Goal: Check status: Check status

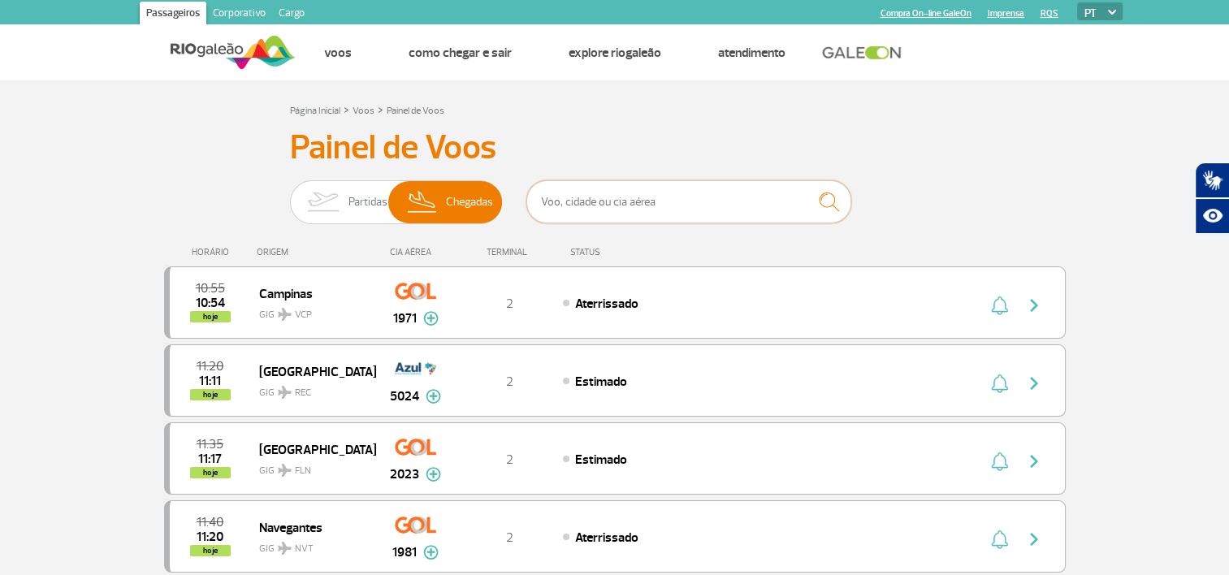
click at [615, 210] on input "text" at bounding box center [688, 201] width 325 height 43
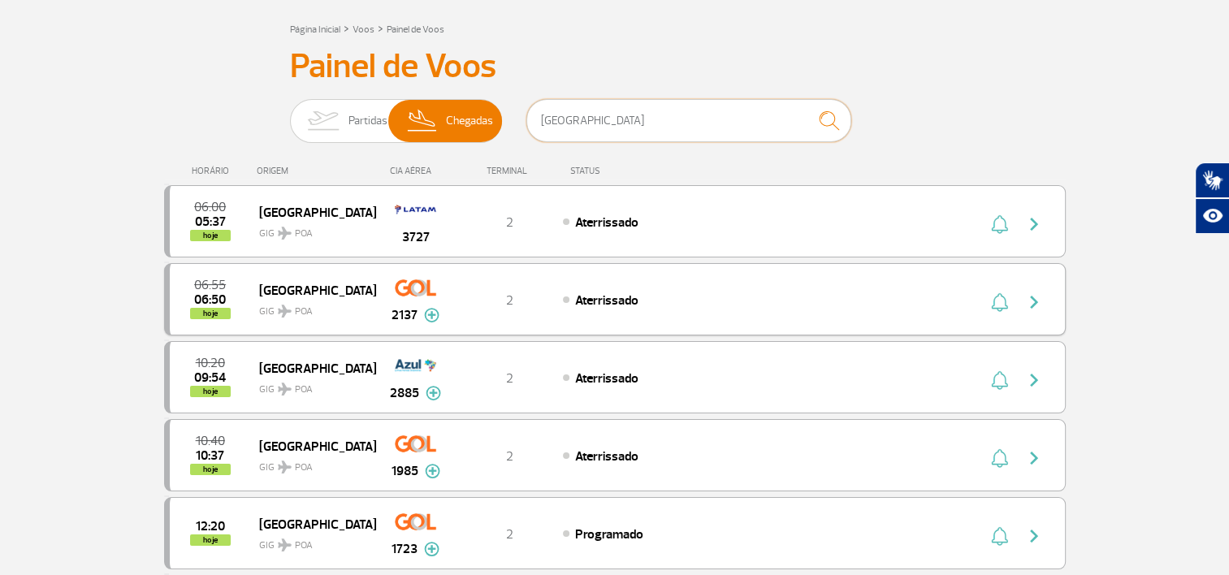
scroll to position [162, 0]
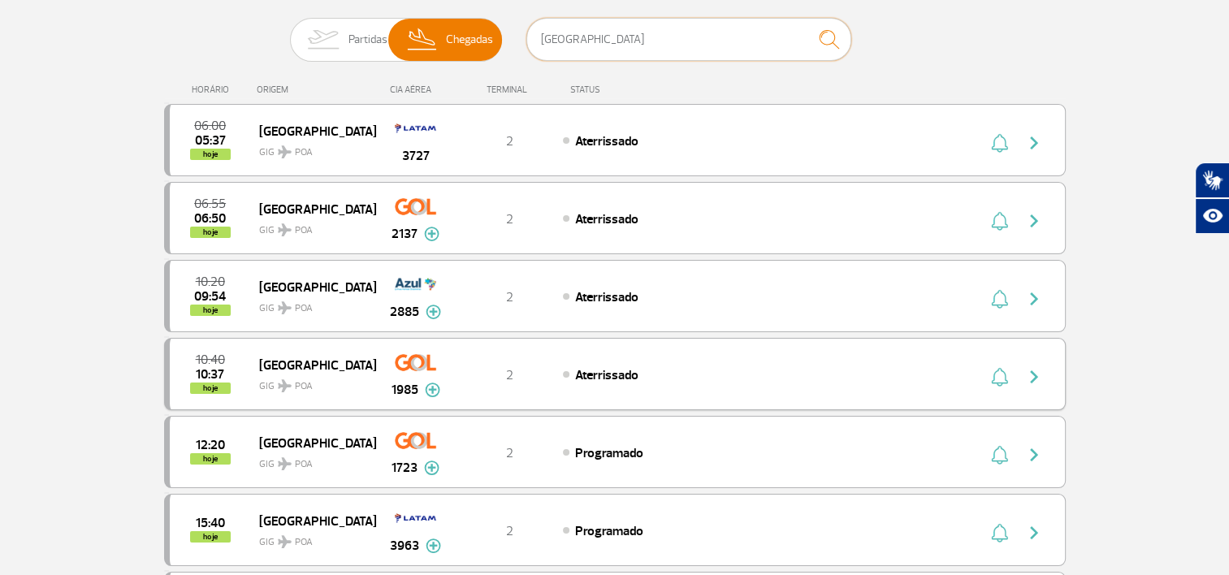
type input "[GEOGRAPHIC_DATA]"
click at [1036, 378] on img "button" at bounding box center [1033, 376] width 19 height 19
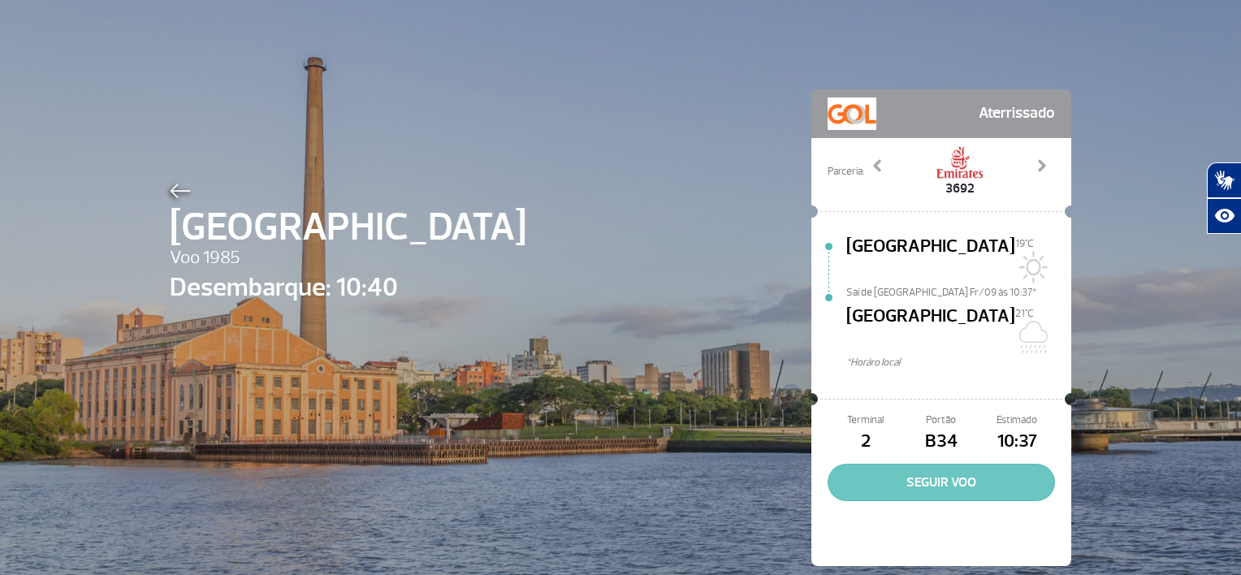
click at [1014, 464] on button "SEGUIR VOO" at bounding box center [941, 482] width 227 height 37
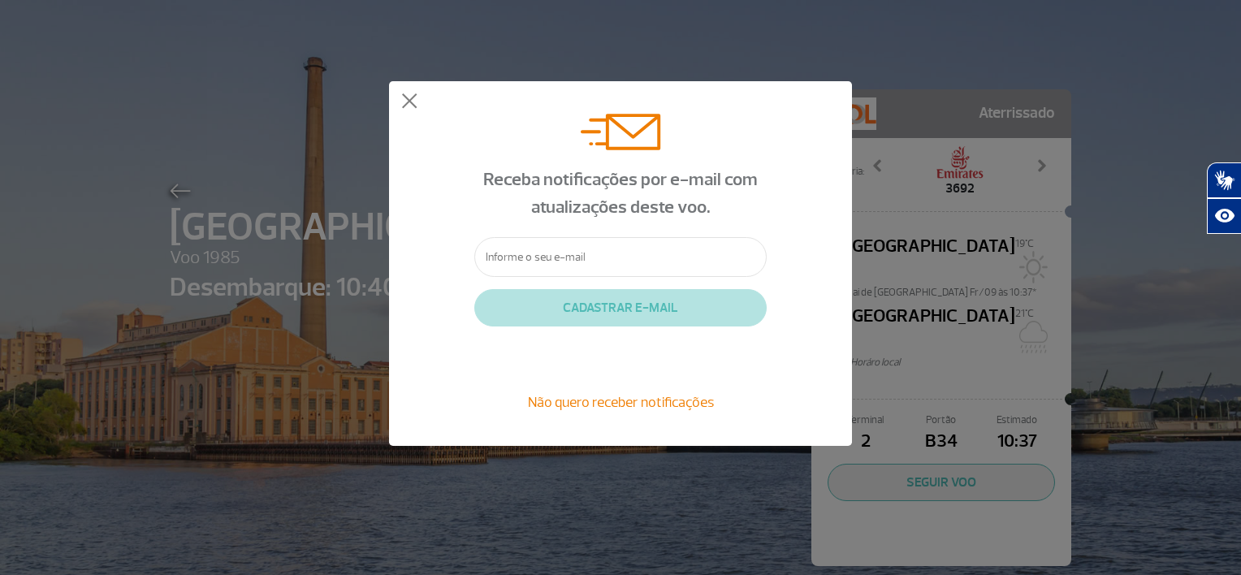
click at [667, 408] on span "Não quero receber notificações" at bounding box center [621, 402] width 186 height 18
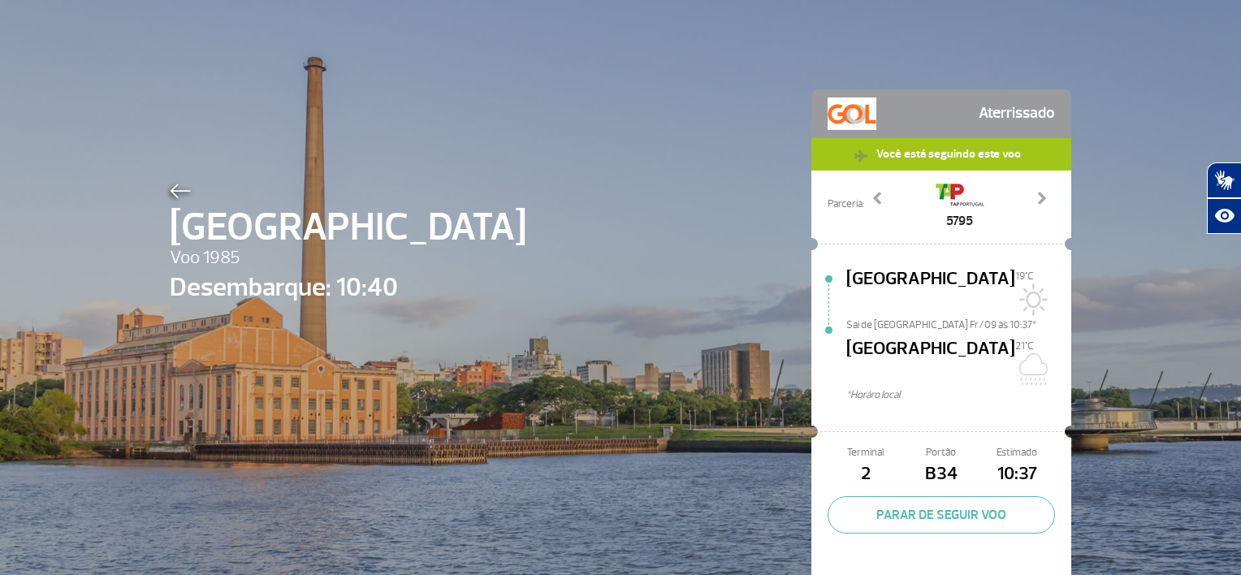
click at [176, 192] on img at bounding box center [180, 191] width 21 height 15
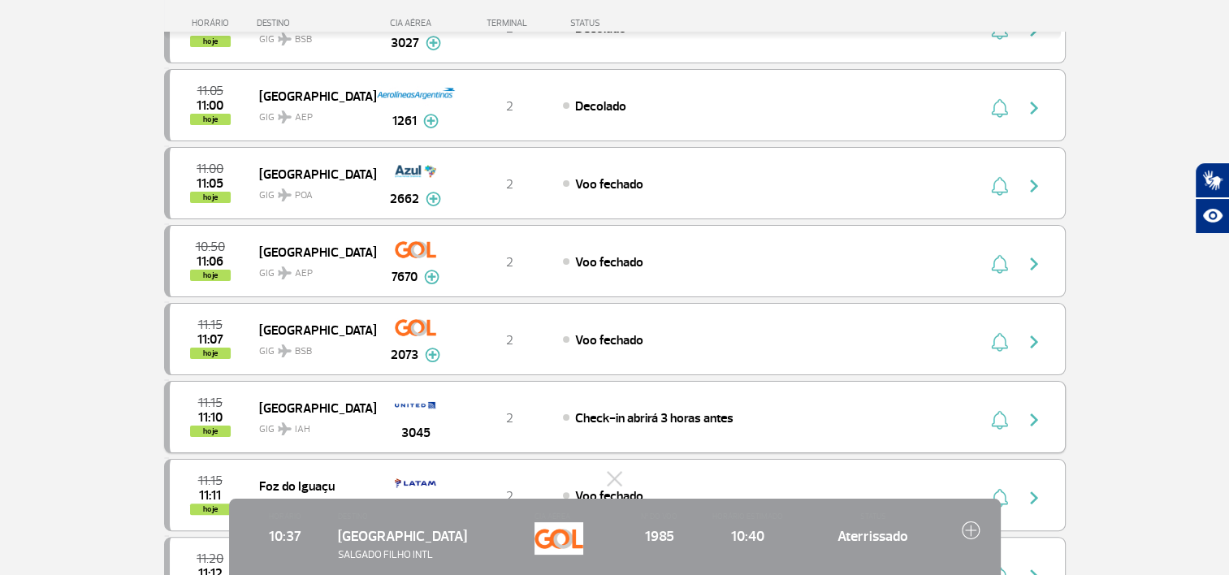
scroll to position [244, 0]
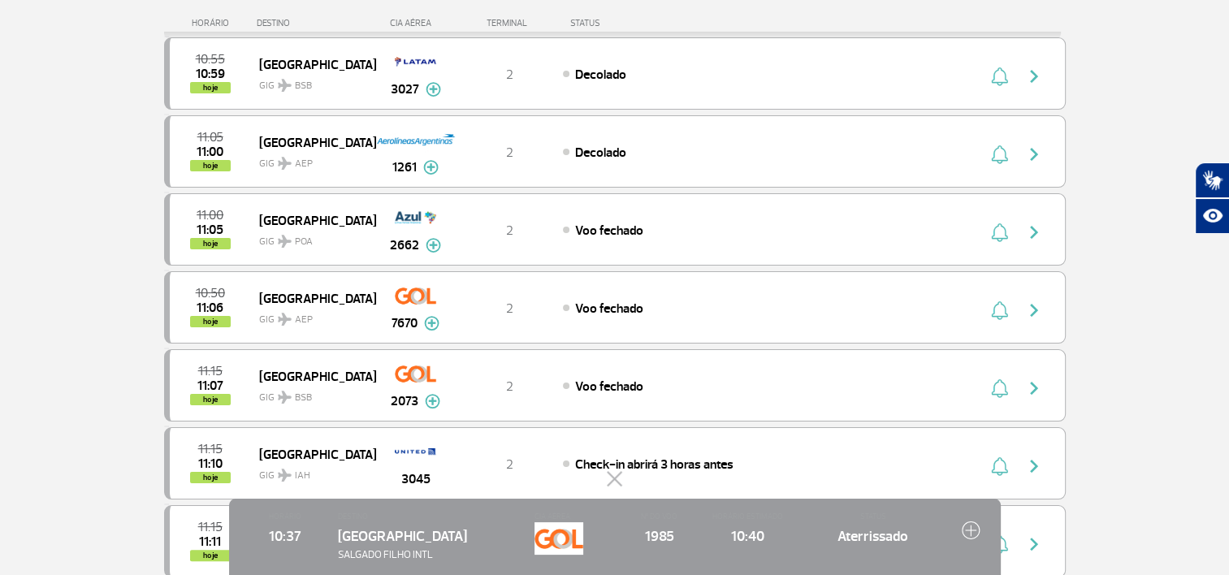
click at [615, 475] on button at bounding box center [615, 478] width 16 height 16
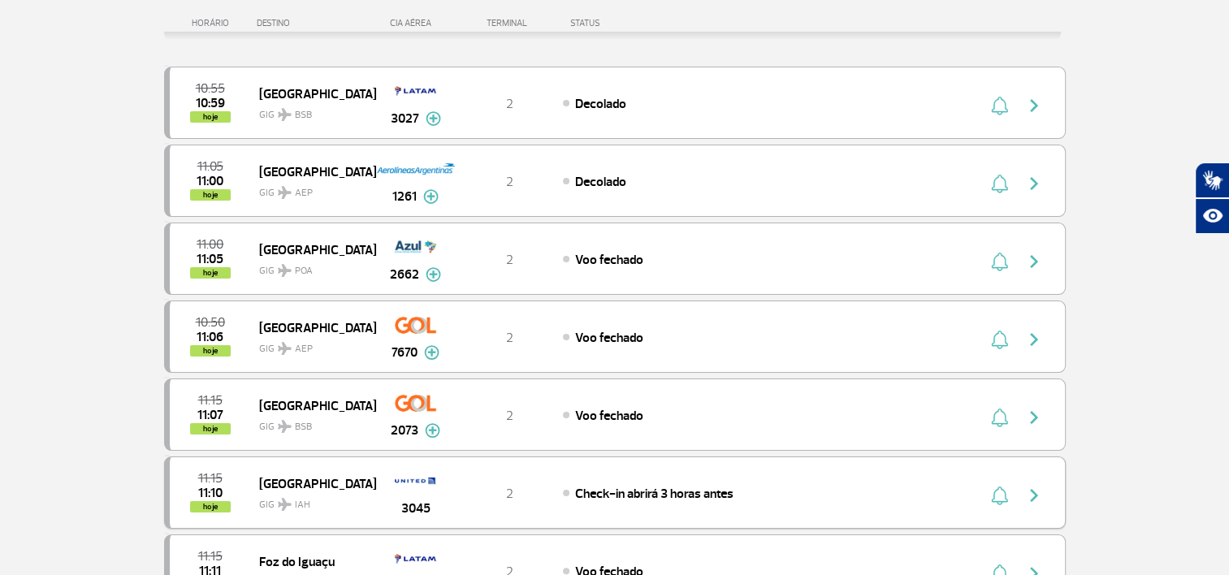
scroll to position [0, 0]
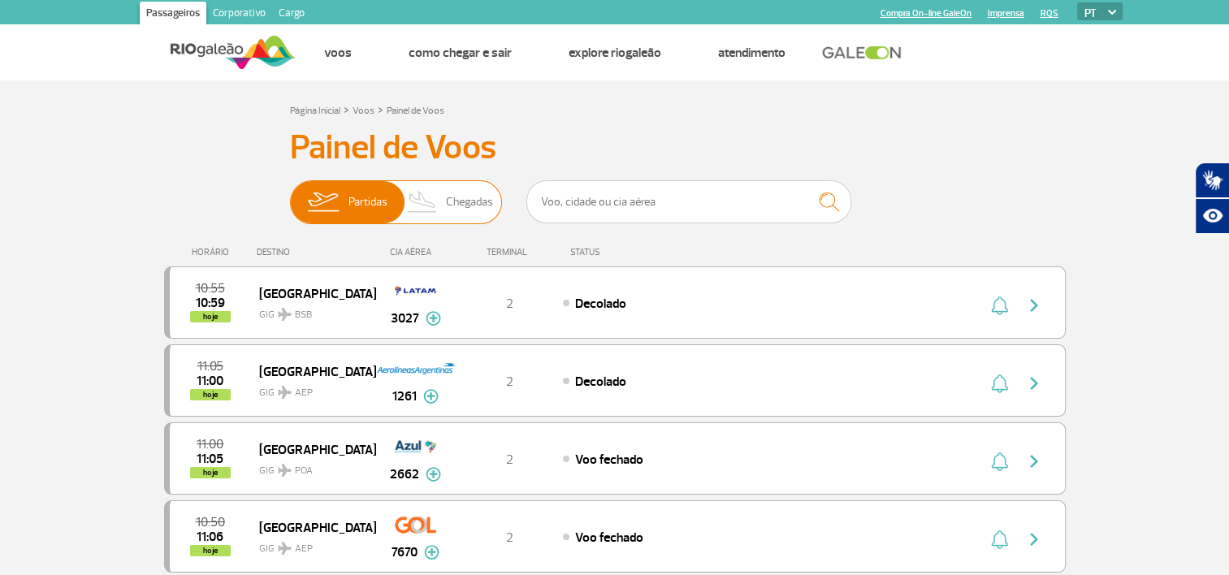
click at [481, 192] on span "Chegadas" at bounding box center [469, 202] width 47 height 42
click at [290, 194] on input "Partidas Chegadas" at bounding box center [290, 194] width 0 height 0
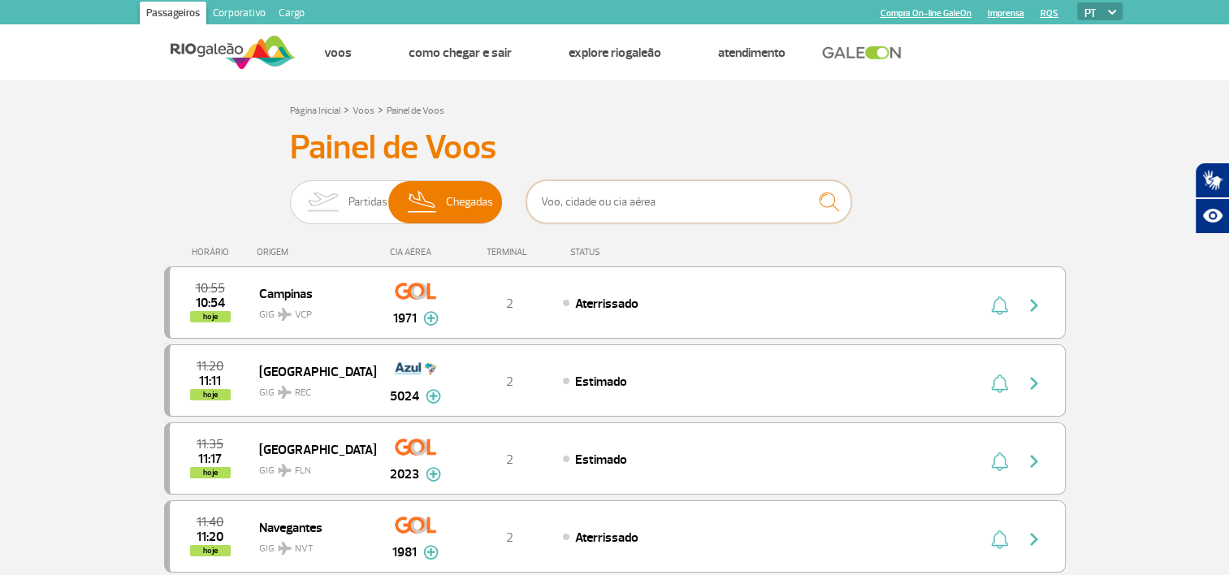
click at [608, 200] on input "text" at bounding box center [688, 201] width 325 height 43
type input "[GEOGRAPHIC_DATA]"
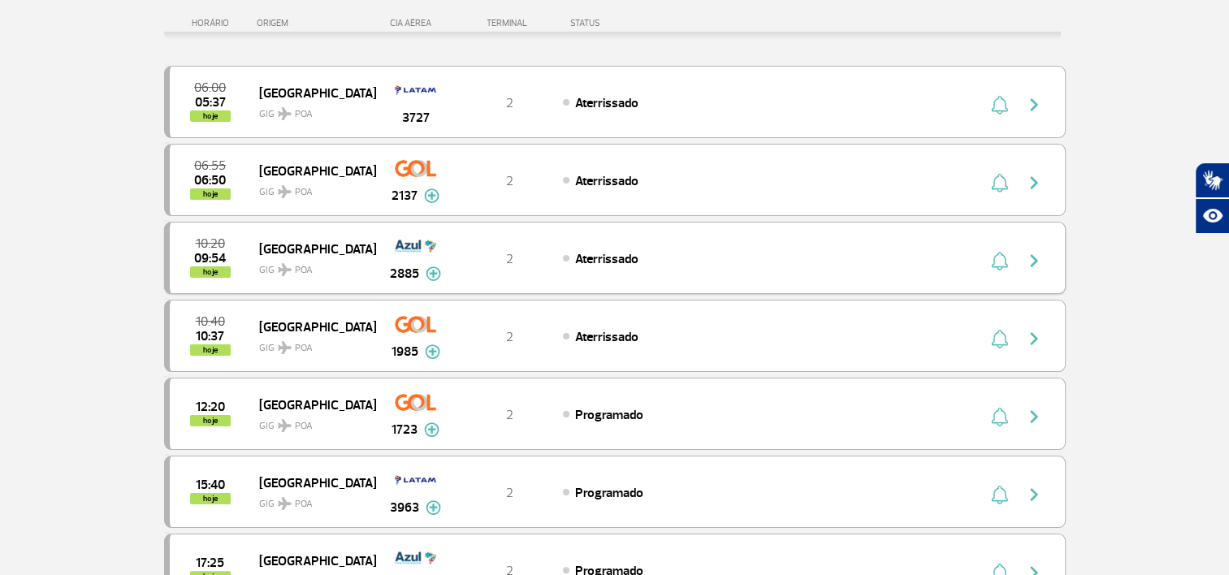
scroll to position [244, 0]
